Goal: Task Accomplishment & Management: Complete application form

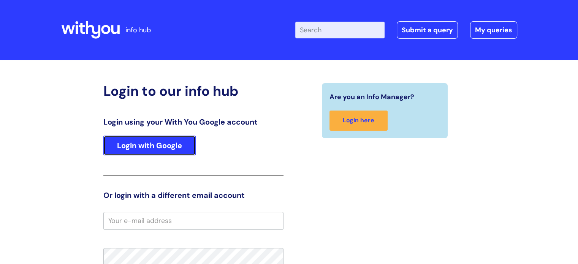
click at [153, 139] on link "Login with Google" at bounding box center [149, 146] width 92 height 20
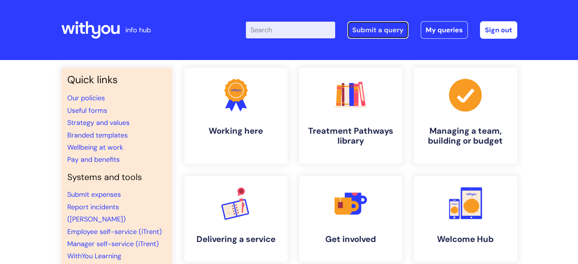
click at [383, 30] on link "Submit a query" at bounding box center [377, 29] width 61 height 17
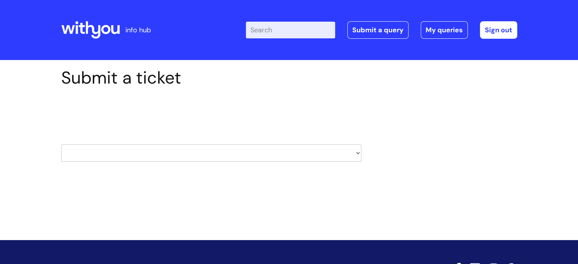
click at [293, 158] on select "HR / People IT and Support Clinical Drug Alerts Finance Accounts Data Support T…" at bounding box center [211, 152] width 300 height 17
select select "it_and_support"
click at [61, 144] on select "HR / People IT and Support Clinical Drug Alerts Finance Accounts Data Support T…" at bounding box center [211, 152] width 300 height 17
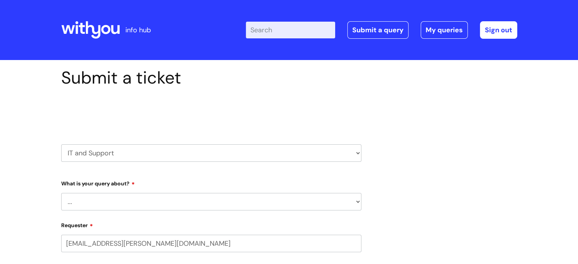
select select "80004157202"
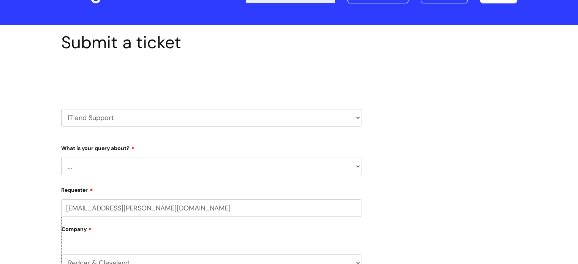
scroll to position [114, 0]
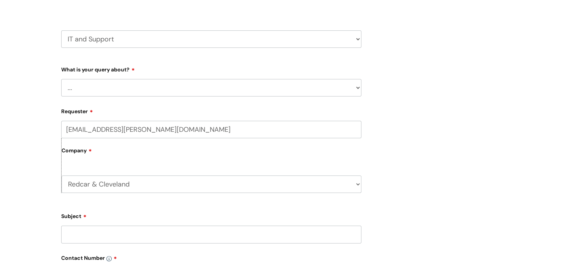
click at [142, 89] on select "... Mobile Phone Reset & MFA Accounts, Starters and Leavers IT Hardware issue I…" at bounding box center [211, 87] width 300 height 17
select select "Something Else"
click at [61, 79] on select "... Mobile Phone Reset & MFA Accounts, Starters and Leavers IT Hardware issue I…" at bounding box center [211, 87] width 300 height 17
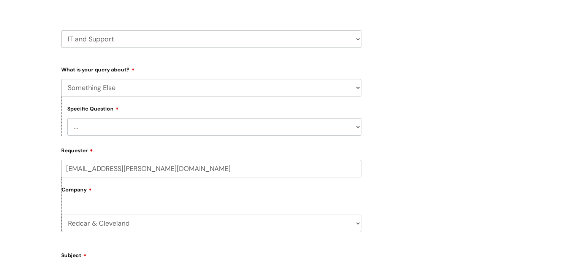
click at [144, 126] on select "... My problem is not listed" at bounding box center [214, 126] width 294 height 17
select select "My problem is not listed"
click at [67, 118] on select "... My problem is not listed" at bounding box center [214, 126] width 294 height 17
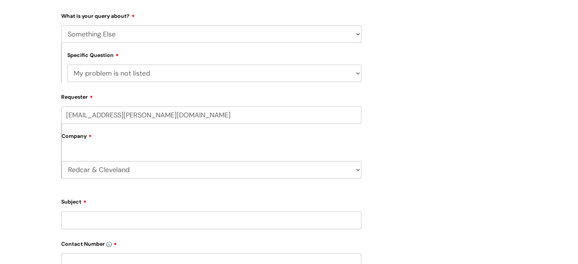
scroll to position [266, 0]
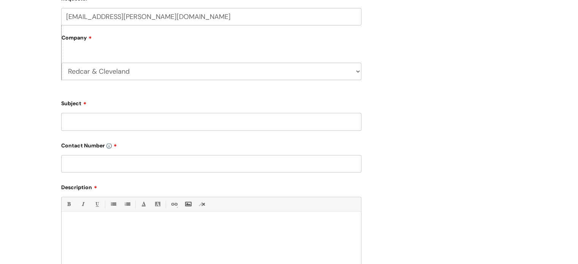
click at [123, 167] on input "text" at bounding box center [211, 163] width 300 height 17
click at [105, 122] on input "Subject" at bounding box center [211, 121] width 300 height 17
click at [107, 121] on input "Subject" at bounding box center [211, 121] width 300 height 17
type input "laptop"
click at [133, 159] on input "text" at bounding box center [211, 163] width 300 height 17
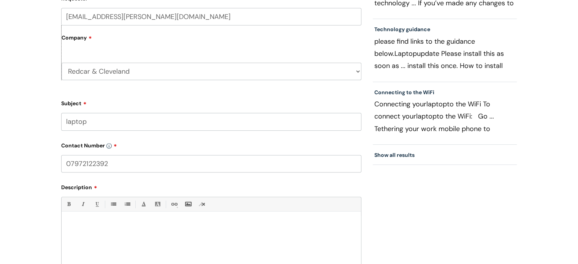
type input "07972122392"
click at [143, 228] on p at bounding box center [211, 224] width 288 height 7
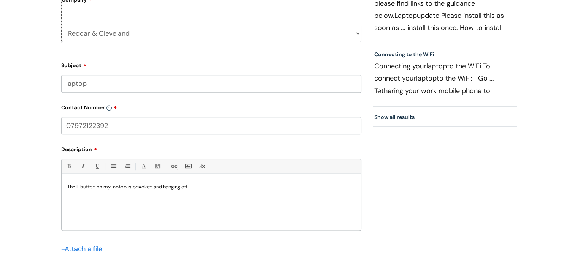
click at [142, 186] on p "The E button on my laptop is bri=oken and hanging off." at bounding box center [211, 187] width 288 height 7
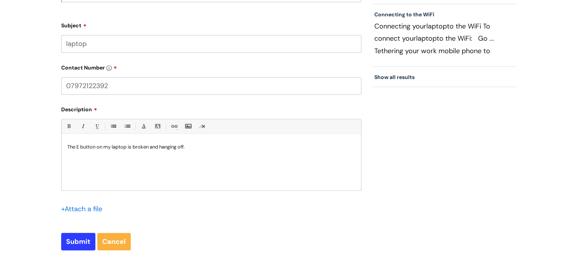
scroll to position [418, 0]
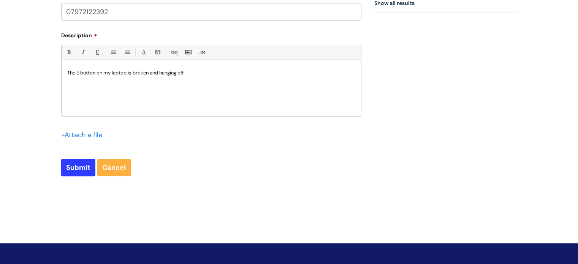
click at [186, 73] on p "The E button on my laptop is broken and hanging off." at bounding box center [211, 73] width 288 height 7
click at [84, 166] on input "Submit" at bounding box center [78, 167] width 34 height 17
type input "Please Wait..."
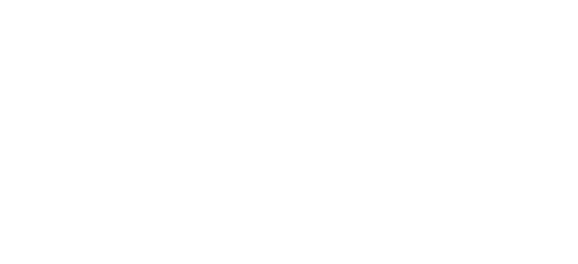
select select "Something Else"
select select "My problem is not listed"
